Goal: Answer question/provide support: Share knowledge or assist other users

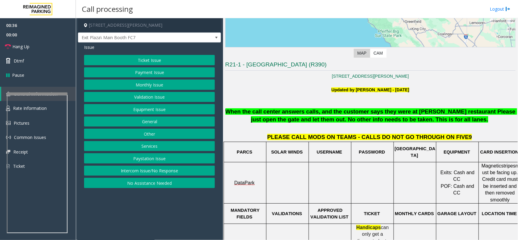
scroll to position [152, 0]
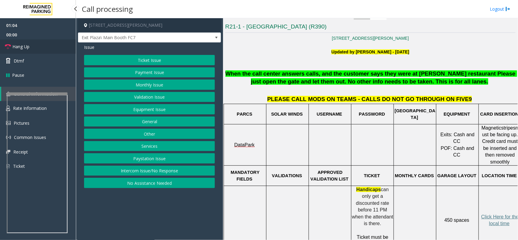
click at [28, 47] on span "Hang Up" at bounding box center [20, 46] width 17 height 6
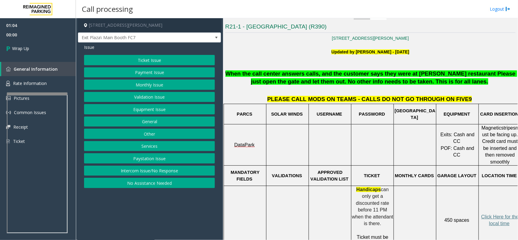
click at [157, 111] on button "Equipment Issue" at bounding box center [149, 109] width 131 height 10
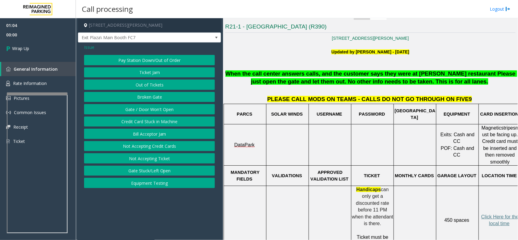
click at [155, 111] on button "Gate / Door Won't Open" at bounding box center [149, 109] width 131 height 10
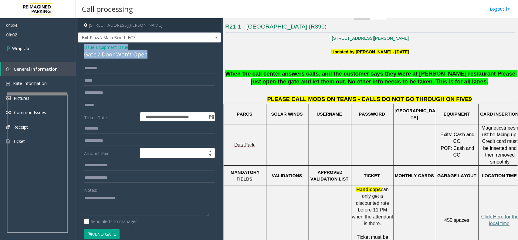
drag, startPoint x: 148, startPoint y: 55, endPoint x: 81, endPoint y: 45, distance: 67.9
click at [81, 45] on div "**********" at bounding box center [149, 193] width 143 height 301
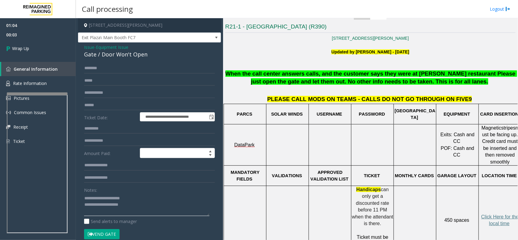
click at [145, 197] on textarea at bounding box center [146, 204] width 125 height 23
click at [146, 207] on textarea at bounding box center [146, 204] width 125 height 23
type textarea "**********"
click at [46, 44] on link "Wrap Up" at bounding box center [38, 48] width 76 height 18
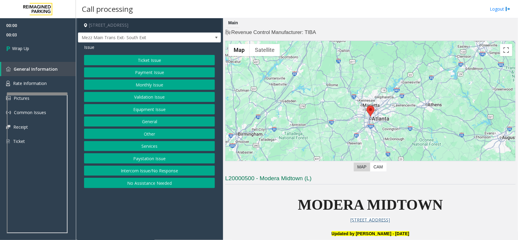
click at [157, 171] on button "Intercom Issue/No Response" at bounding box center [149, 171] width 131 height 10
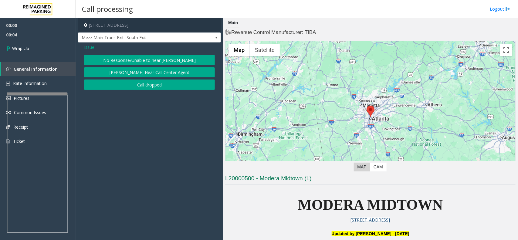
click at [160, 87] on button "Call dropped" at bounding box center [149, 85] width 131 height 10
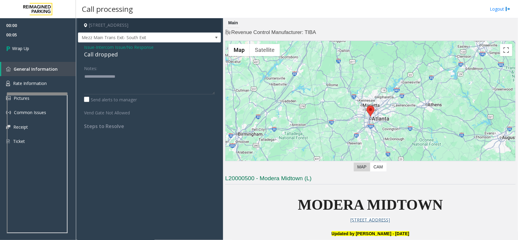
click at [110, 56] on div "Call dropped" at bounding box center [149, 54] width 131 height 8
type textarea "**********"
click at [33, 52] on link "Wrap Up" at bounding box center [38, 48] width 76 height 18
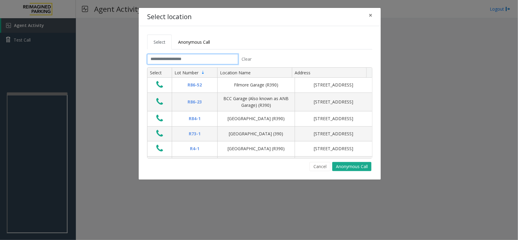
click at [178, 61] on input "text" at bounding box center [192, 59] width 91 height 10
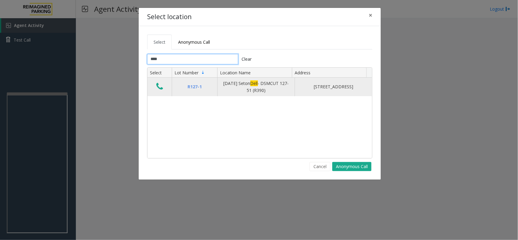
type input "****"
click at [159, 87] on icon "Data table" at bounding box center [159, 86] width 7 height 9
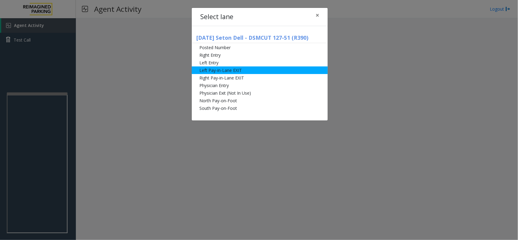
click at [251, 72] on li "Left Pay-in-Lane EXIT" at bounding box center [260, 70] width 136 height 8
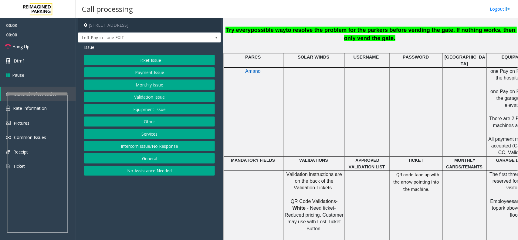
scroll to position [304, 0]
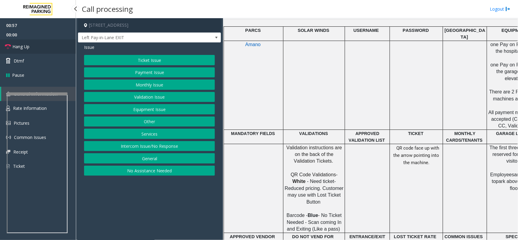
click at [40, 46] on link "Hang Up" at bounding box center [38, 46] width 76 height 14
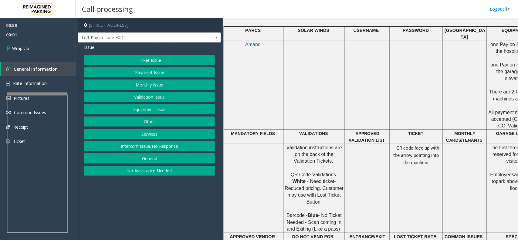
click at [159, 111] on button "Equipment Issue" at bounding box center [149, 109] width 131 height 10
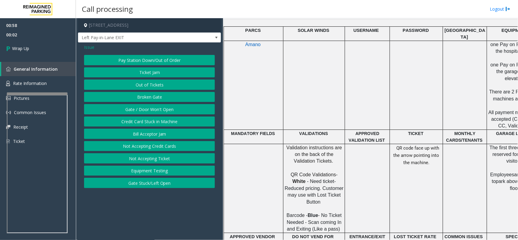
click at [159, 111] on button "Gate / Door Won't Open" at bounding box center [149, 109] width 131 height 10
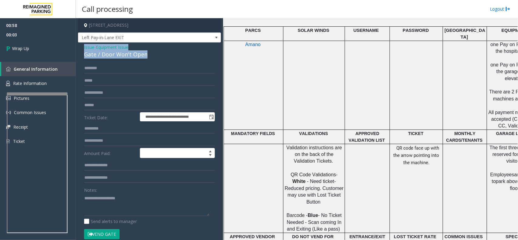
drag, startPoint x: 149, startPoint y: 56, endPoint x: 78, endPoint y: 46, distance: 71.7
click at [78, 46] on div "**********" at bounding box center [149, 184] width 143 height 282
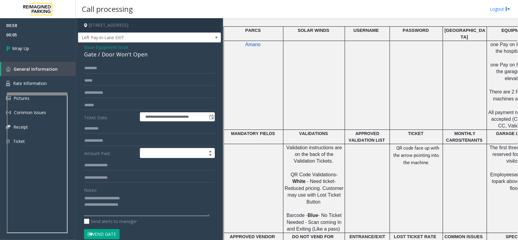
click at [141, 209] on textarea at bounding box center [146, 204] width 125 height 23
click at [144, 208] on textarea at bounding box center [146, 204] width 125 height 23
type textarea "**********"
click at [30, 47] on link "Wrap Up" at bounding box center [38, 48] width 76 height 18
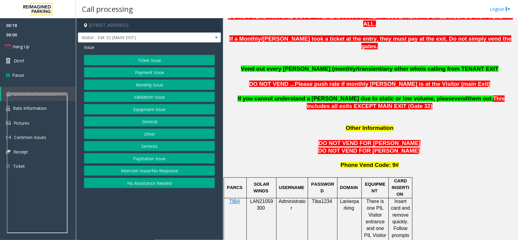
scroll to position [455, 0]
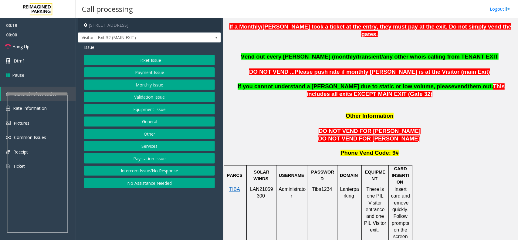
click at [266, 186] on p "LAN21059300" at bounding box center [261, 193] width 25 height 14
copy p "LAN21059300"
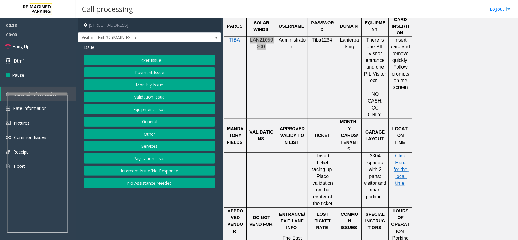
scroll to position [607, 0]
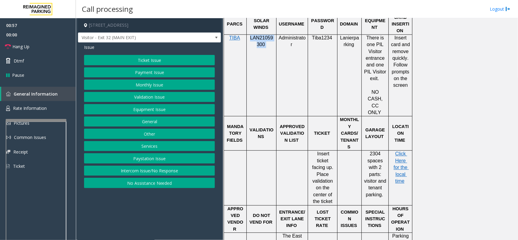
click at [40, 119] on div at bounding box center [36, 120] width 61 height 2
click at [42, 111] on link "Rate Information" at bounding box center [38, 108] width 76 height 15
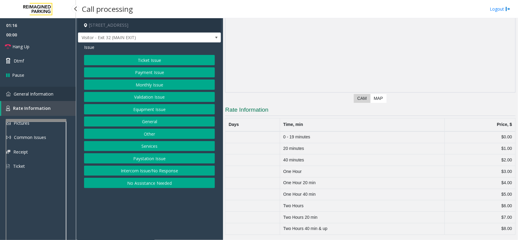
click at [46, 96] on span "General Information" at bounding box center [34, 94] width 40 height 6
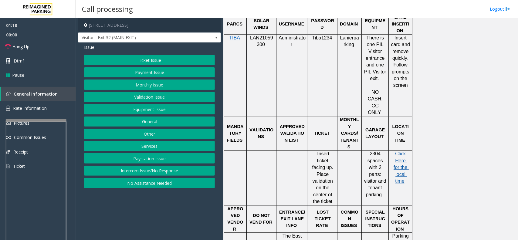
click at [400, 151] on span "Click Here for the local time" at bounding box center [401, 167] width 15 height 32
click at [47, 112] on link "Rate Information" at bounding box center [38, 108] width 76 height 15
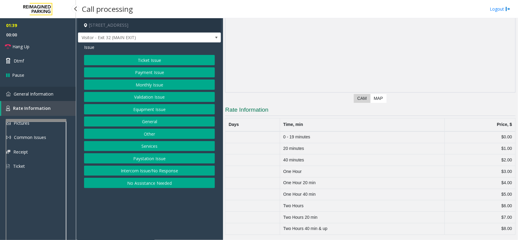
click at [59, 93] on link "General Information" at bounding box center [38, 94] width 76 height 14
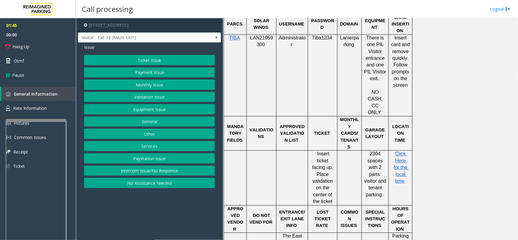
click at [155, 59] on button "Ticket Issue" at bounding box center [149, 60] width 131 height 10
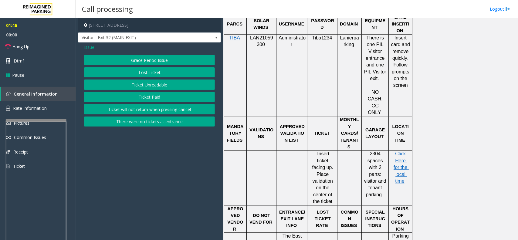
click at [155, 83] on button "Ticket Unreadable" at bounding box center [149, 85] width 131 height 10
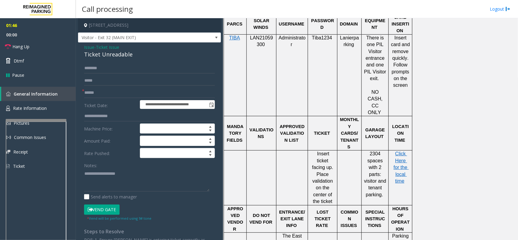
click at [116, 99] on form "**********" at bounding box center [149, 142] width 131 height 158
click at [116, 93] on input "text" at bounding box center [149, 93] width 131 height 10
type input "******"
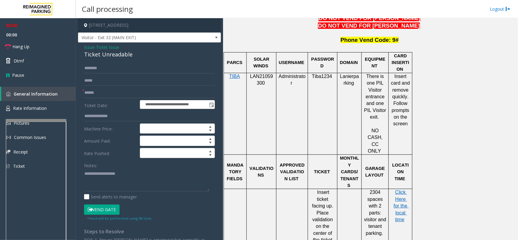
scroll to position [645, 0]
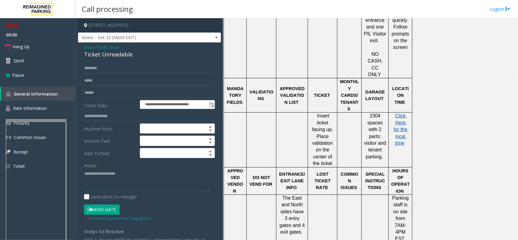
click at [401, 113] on span "Click Here for the local time" at bounding box center [401, 129] width 15 height 32
click at [41, 106] on span "Rate Information" at bounding box center [30, 108] width 34 height 6
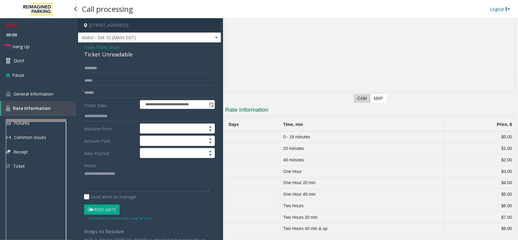
scroll to position [69, 0]
click at [23, 44] on span "Hang Up" at bounding box center [20, 46] width 17 height 6
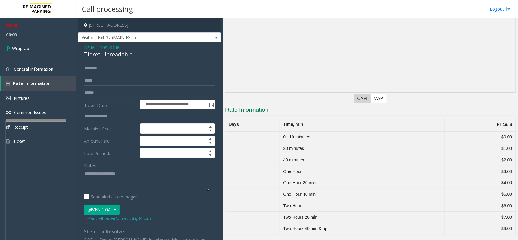
click at [110, 177] on textarea at bounding box center [146, 180] width 125 height 23
click at [91, 48] on span "Issue" at bounding box center [89, 47] width 10 height 6
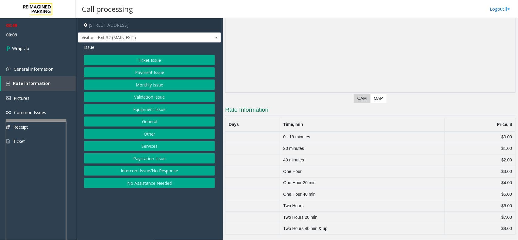
click at [154, 109] on button "Equipment Issue" at bounding box center [149, 109] width 131 height 10
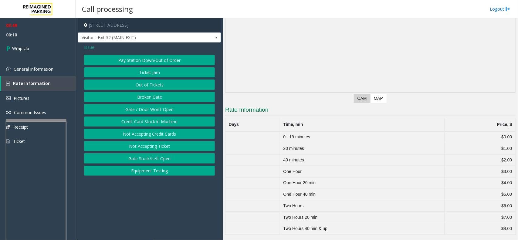
click at [156, 112] on button "Gate / Door Won't Open" at bounding box center [149, 109] width 131 height 10
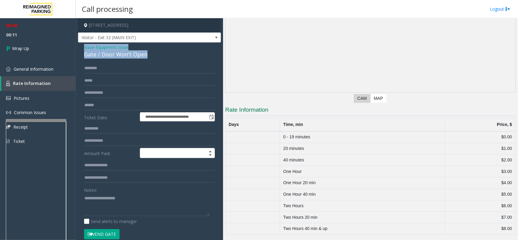
drag, startPoint x: 149, startPoint y: 56, endPoint x: 79, endPoint y: 49, distance: 70.5
click at [78, 48] on div "**********" at bounding box center [149, 184] width 143 height 282
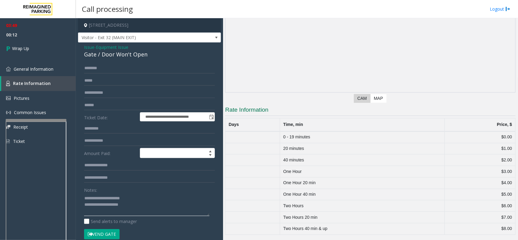
click at [160, 212] on textarea at bounding box center [146, 204] width 125 height 23
type textarea "**********"
click at [28, 50] on span "Wrap Up" at bounding box center [20, 48] width 17 height 6
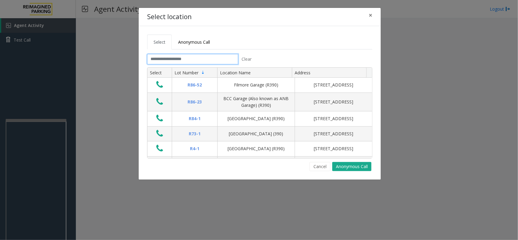
click at [217, 57] on input "text" at bounding box center [192, 59] width 91 height 10
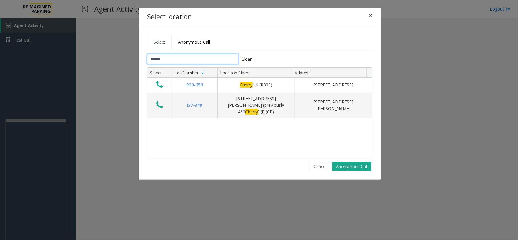
type input "******"
click at [370, 16] on span "×" at bounding box center [371, 15] width 4 height 9
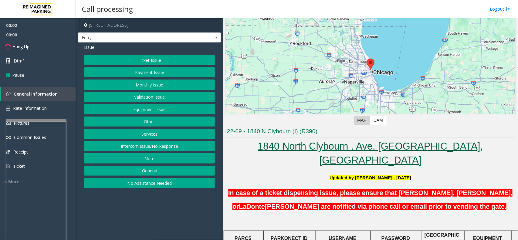
scroll to position [228, 0]
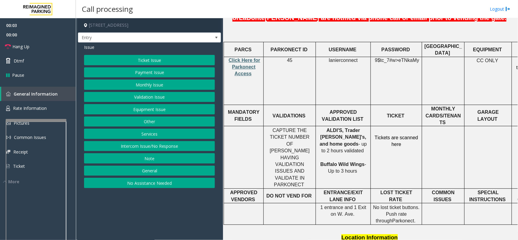
click at [247, 58] on span "Click Here for Parkonect Access" at bounding box center [245, 67] width 32 height 19
click at [163, 111] on button "Equipment Issue" at bounding box center [149, 109] width 131 height 10
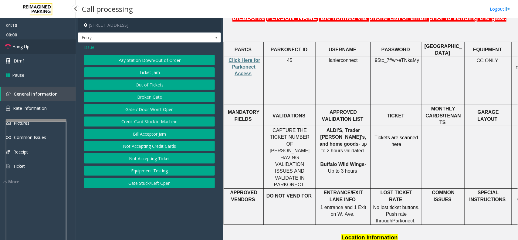
click at [34, 48] on link "Hang Up" at bounding box center [38, 46] width 76 height 14
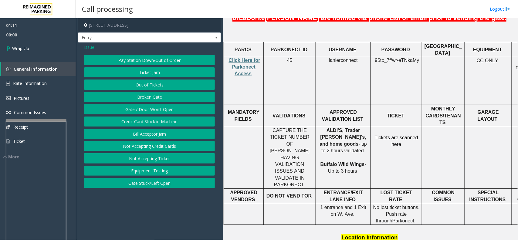
click at [161, 108] on button "Gate / Door Won't Open" at bounding box center [149, 109] width 131 height 10
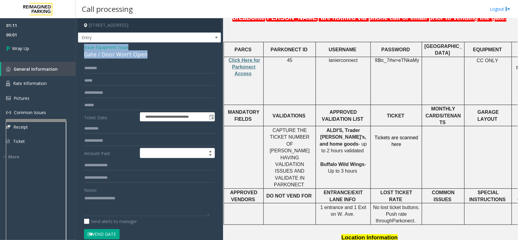
drag, startPoint x: 149, startPoint y: 55, endPoint x: 80, endPoint y: 48, distance: 69.3
click at [80, 48] on div "**********" at bounding box center [149, 197] width 143 height 308
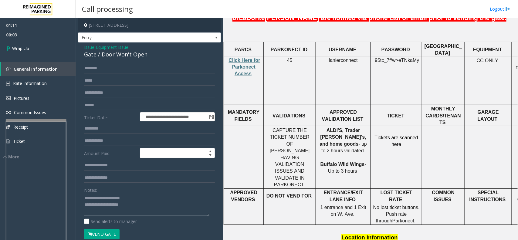
click at [149, 209] on textarea at bounding box center [146, 204] width 125 height 23
click at [110, 213] on textarea at bounding box center [146, 204] width 125 height 23
paste textarea "**********"
type textarea "**********"
click at [46, 49] on link "Wrap Up" at bounding box center [38, 48] width 76 height 18
